Goal: Information Seeking & Learning: Check status

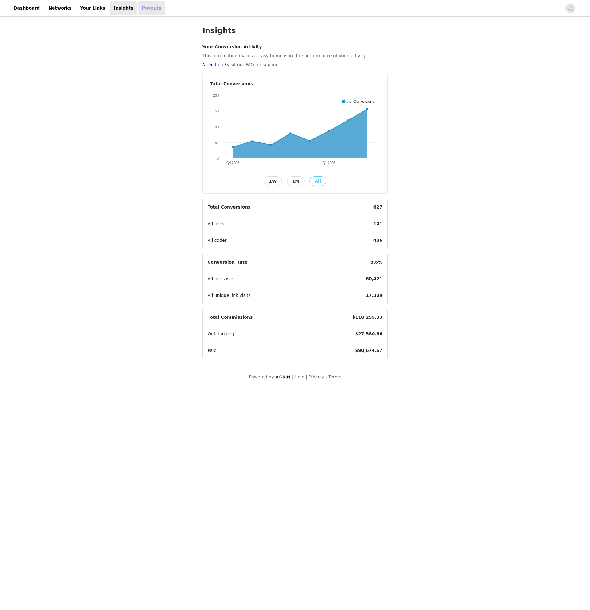
click at [138, 11] on link "Payouts" at bounding box center [151, 8] width 27 height 14
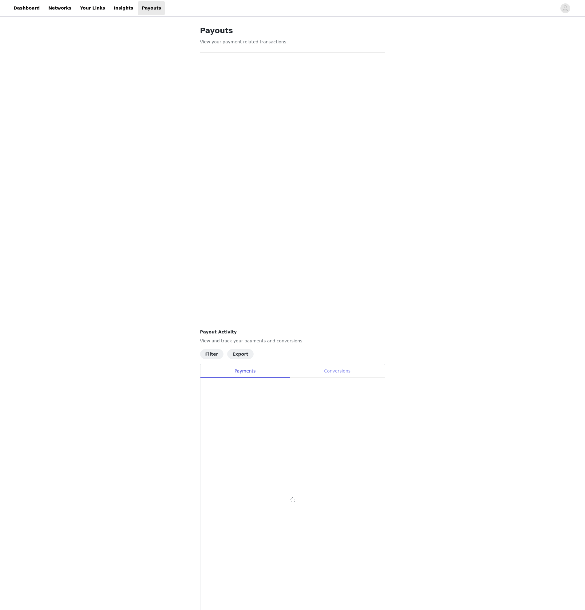
click at [349, 370] on div "Conversions" at bounding box center [337, 371] width 95 height 14
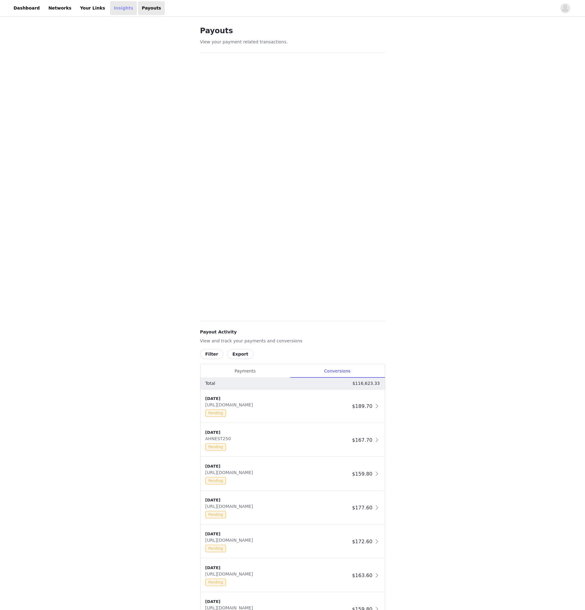
click at [113, 5] on link "Insights" at bounding box center [123, 8] width 27 height 14
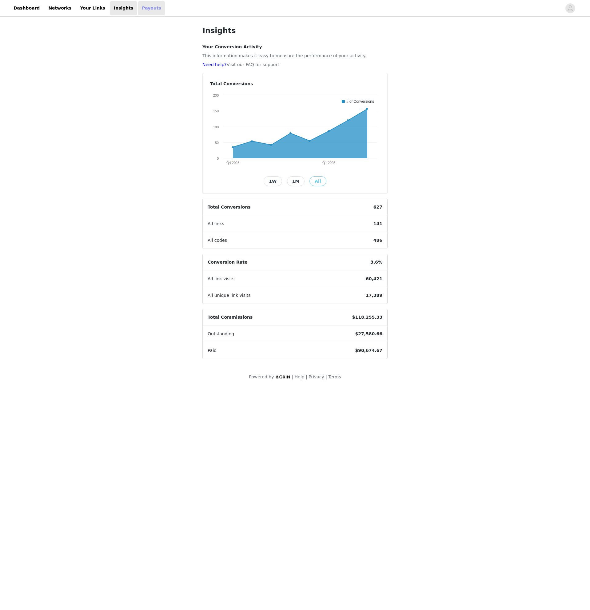
click at [138, 8] on link "Payouts" at bounding box center [151, 8] width 27 height 14
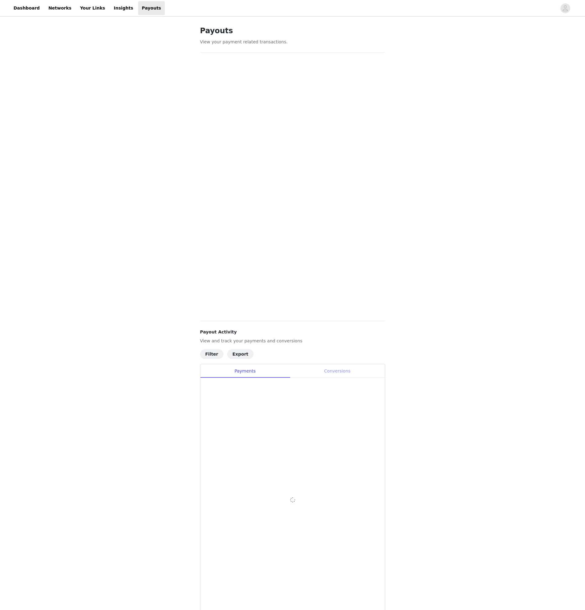
click at [337, 371] on div "Conversions" at bounding box center [337, 371] width 95 height 14
